Goal: Task Accomplishment & Management: Manage account settings

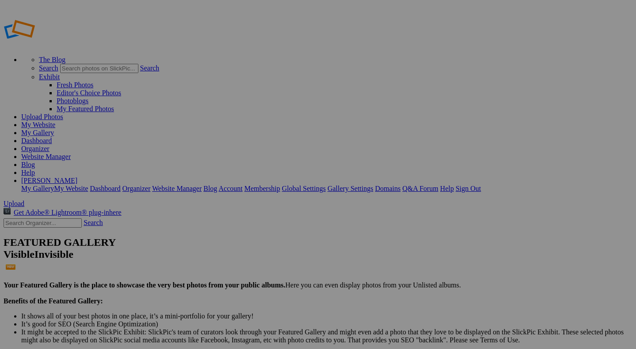
drag, startPoint x: 54, startPoint y: 103, endPoint x: 52, endPoint y: 127, distance: 24.0
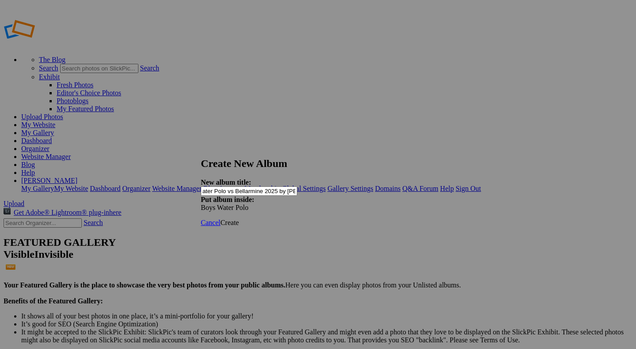
scroll to position [0, 30]
type input "JV Boys Water Polo vs Bellarmine 2025 by [PERSON_NAME]"
click at [239, 219] on span "Create" at bounding box center [229, 223] width 19 height 8
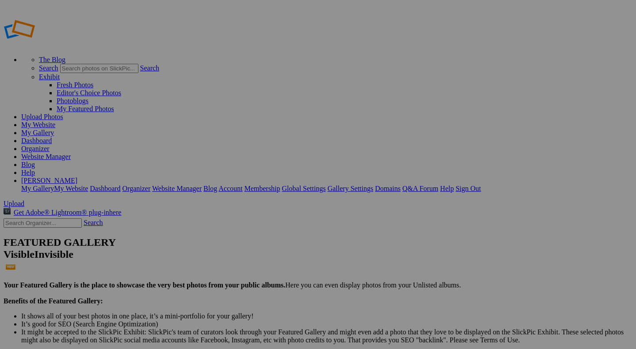
drag, startPoint x: 66, startPoint y: 216, endPoint x: 63, endPoint y: 240, distance: 24.1
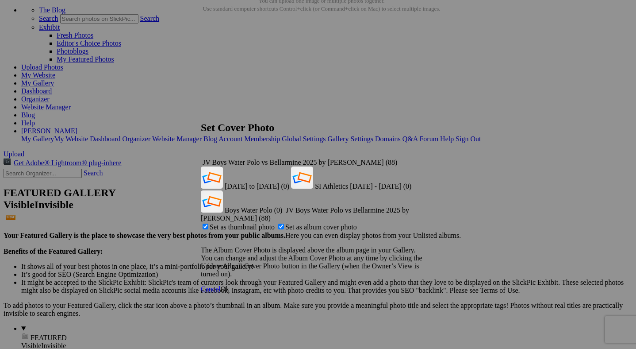
click at [229, 285] on span "Ok" at bounding box center [224, 289] width 9 height 8
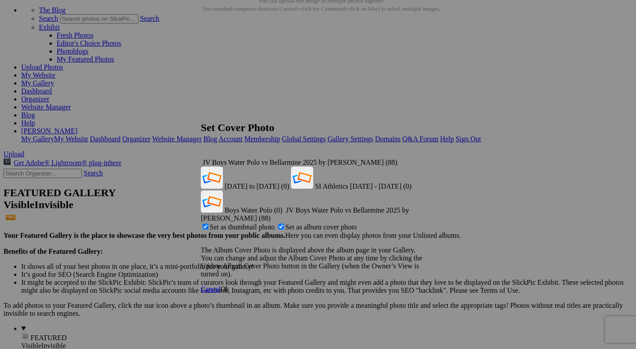
click at [229, 285] on link "Ok" at bounding box center [224, 289] width 9 height 8
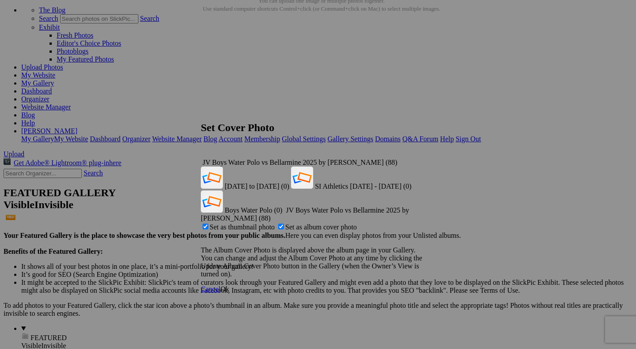
click at [229, 285] on span "Ok" at bounding box center [224, 289] width 9 height 8
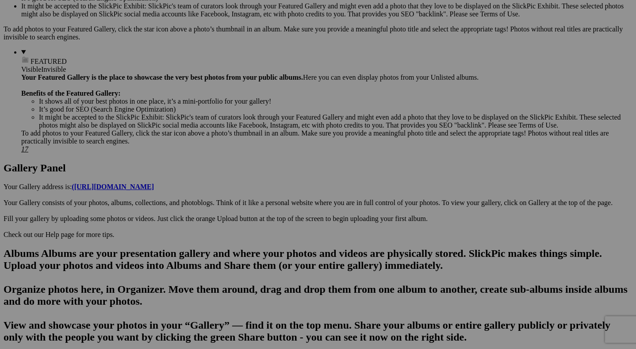
scroll to position [326, 0]
